Goal: Task Accomplishment & Management: Complete application form

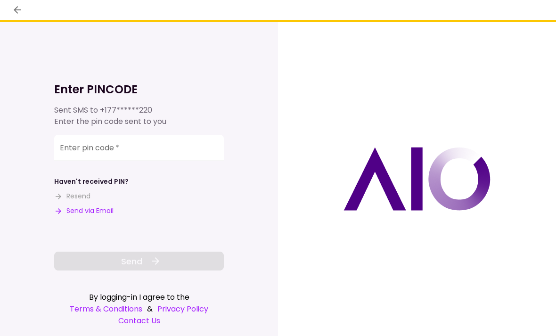
click at [82, 145] on input "Enter pin code   *" at bounding box center [139, 148] width 170 height 26
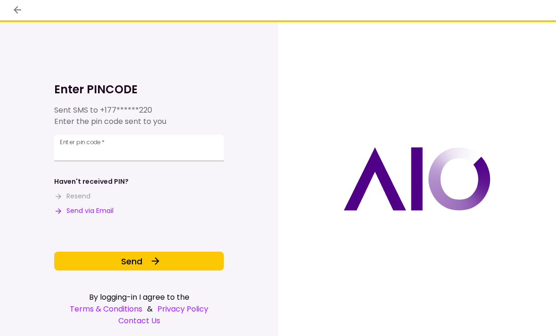
type input "******"
click at [135, 258] on span "Send" at bounding box center [131, 261] width 21 height 13
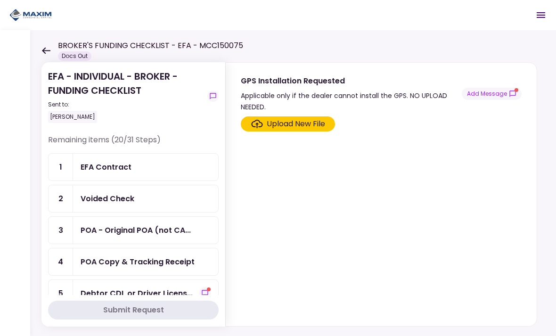
click at [106, 163] on div "EFA Contract" at bounding box center [106, 167] width 51 height 12
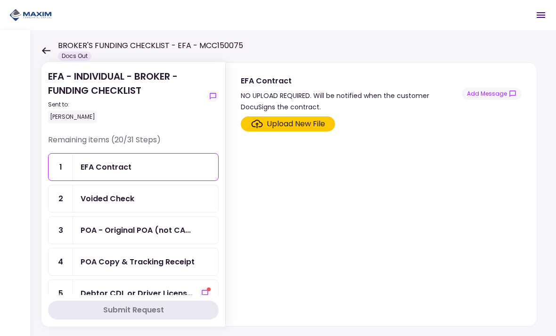
click at [104, 199] on div "Voided Check" at bounding box center [108, 199] width 54 height 12
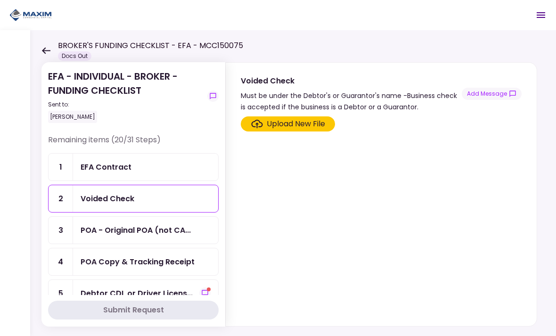
click at [43, 154] on section "EFA - INDIVIDUAL - BROKER - FUNDING CHECKLIST Sent to: [PERSON_NAME] Remaining …" at bounding box center [133, 194] width 184 height 264
click at [116, 228] on div "POA - Original POA (not CA..." at bounding box center [136, 230] width 110 height 12
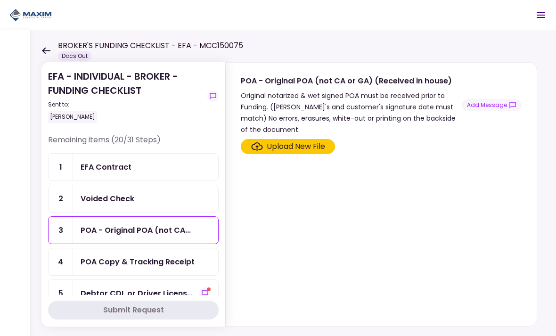
scroll to position [39, 0]
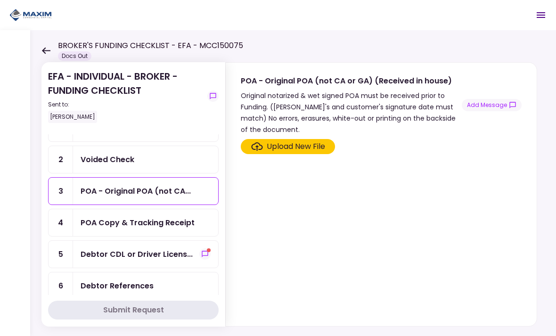
click at [124, 222] on div "POA Copy & Tracking Receipt" at bounding box center [138, 223] width 114 height 12
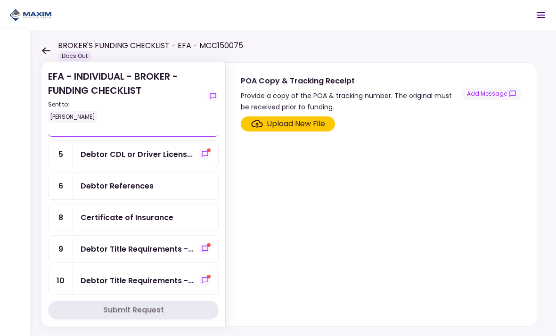
scroll to position [133, 0]
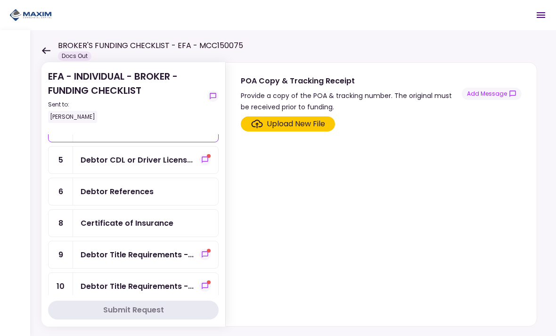
click at [108, 161] on div "Debtor CDL or Driver Licens..." at bounding box center [137, 160] width 112 height 12
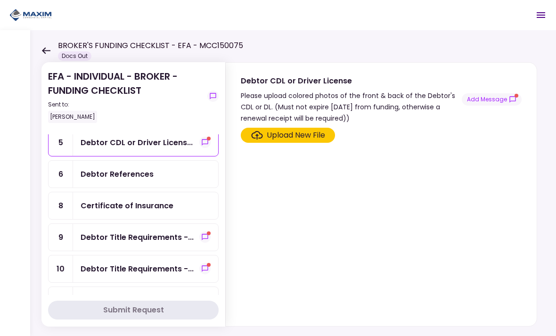
scroll to position [157, 0]
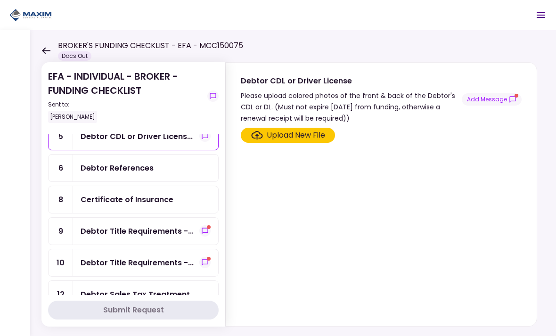
click at [105, 174] on div "Debtor References" at bounding box center [145, 168] width 145 height 27
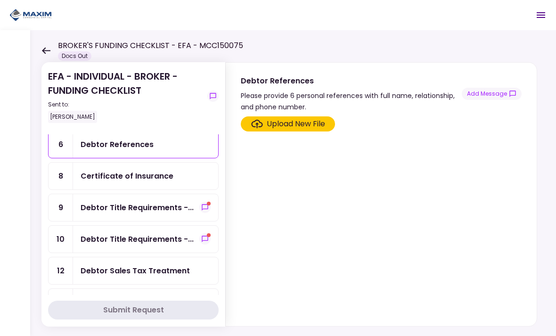
scroll to position [184, 0]
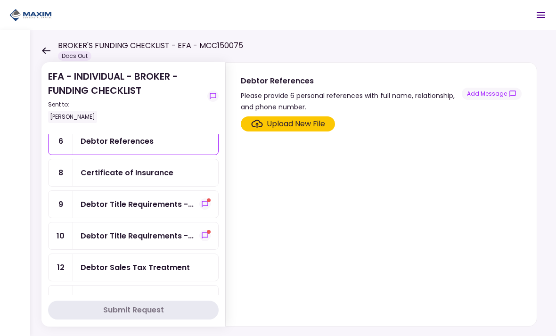
click at [107, 178] on div "Certificate of Insurance" at bounding box center [127, 173] width 93 height 12
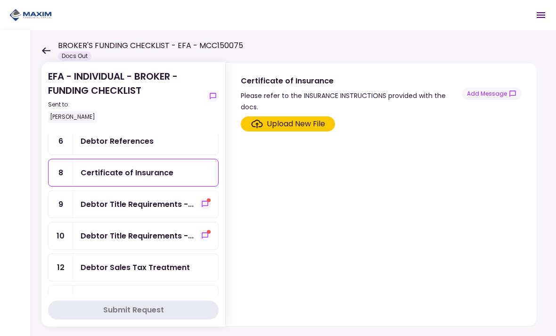
click at [103, 202] on div "Debtor Title Requirements -..." at bounding box center [137, 204] width 113 height 12
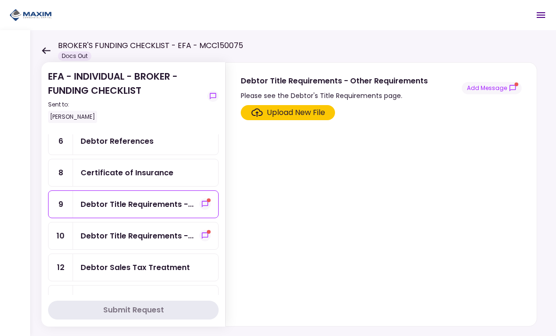
click at [108, 197] on div "Debtor Title Requirements -..." at bounding box center [145, 204] width 145 height 27
click at [283, 118] on div "Upload New File" at bounding box center [296, 112] width 58 height 11
click at [0, 0] on input "Upload New File" at bounding box center [0, 0] width 0 height 0
click at [118, 236] on div "Debtor Title Requirements -..." at bounding box center [137, 236] width 113 height 12
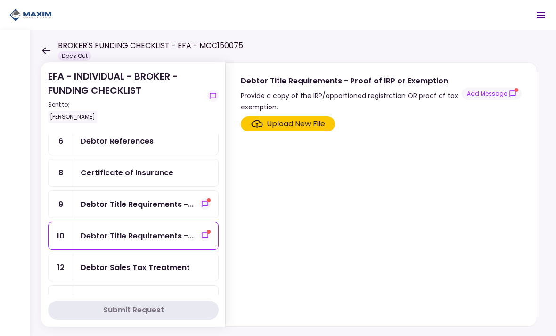
click at [39, 199] on div "EFA - INDIVIDUAL - BROKER - FUNDING CHECKLIST Sent to: [PERSON_NAME] Remaining …" at bounding box center [293, 183] width 526 height 306
click at [110, 267] on div "Debtor Sales Tax Treatment" at bounding box center [135, 268] width 109 height 12
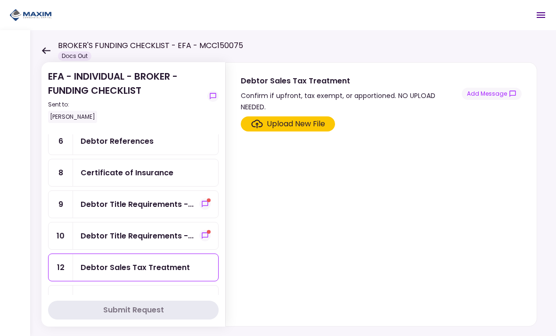
click at [283, 118] on div "Upload New File" at bounding box center [296, 123] width 58 height 11
click at [0, 0] on input "Upload New File" at bounding box center [0, 0] width 0 height 0
